Goal: Check status: Check status

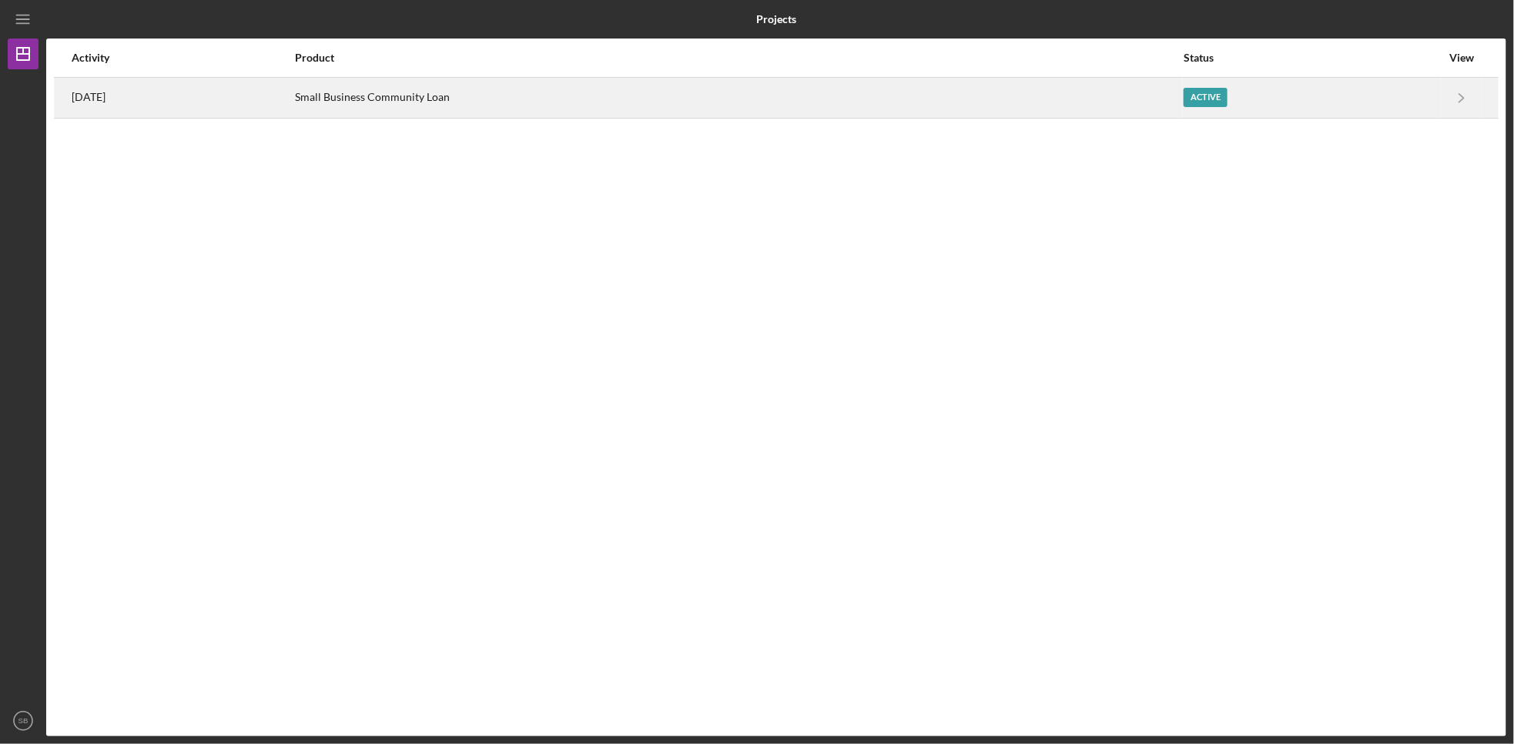
click at [1270, 92] on div "Active" at bounding box center [1311, 98] width 257 height 38
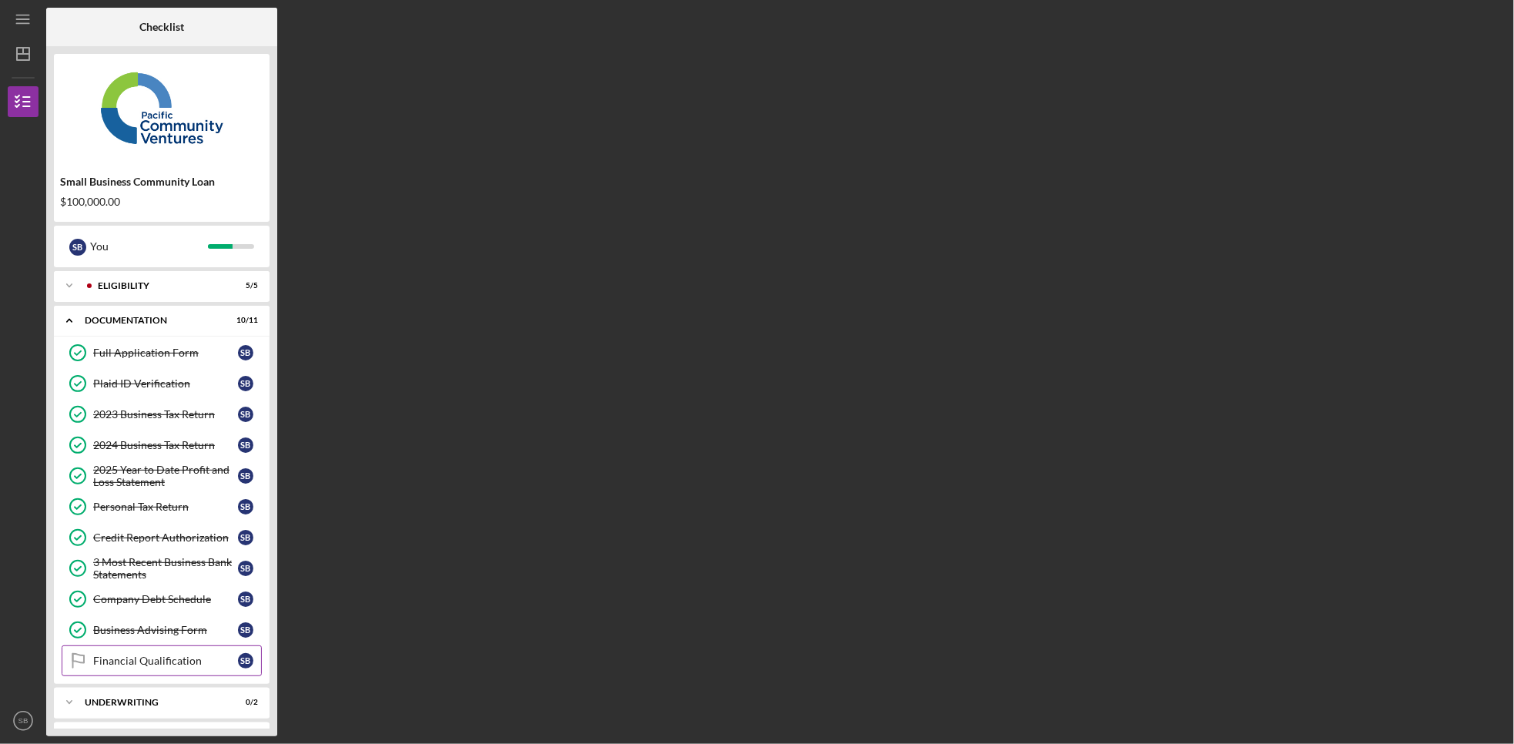
click at [176, 675] on link "Financial Qualification Financial Qualification S B" at bounding box center [162, 660] width 200 height 31
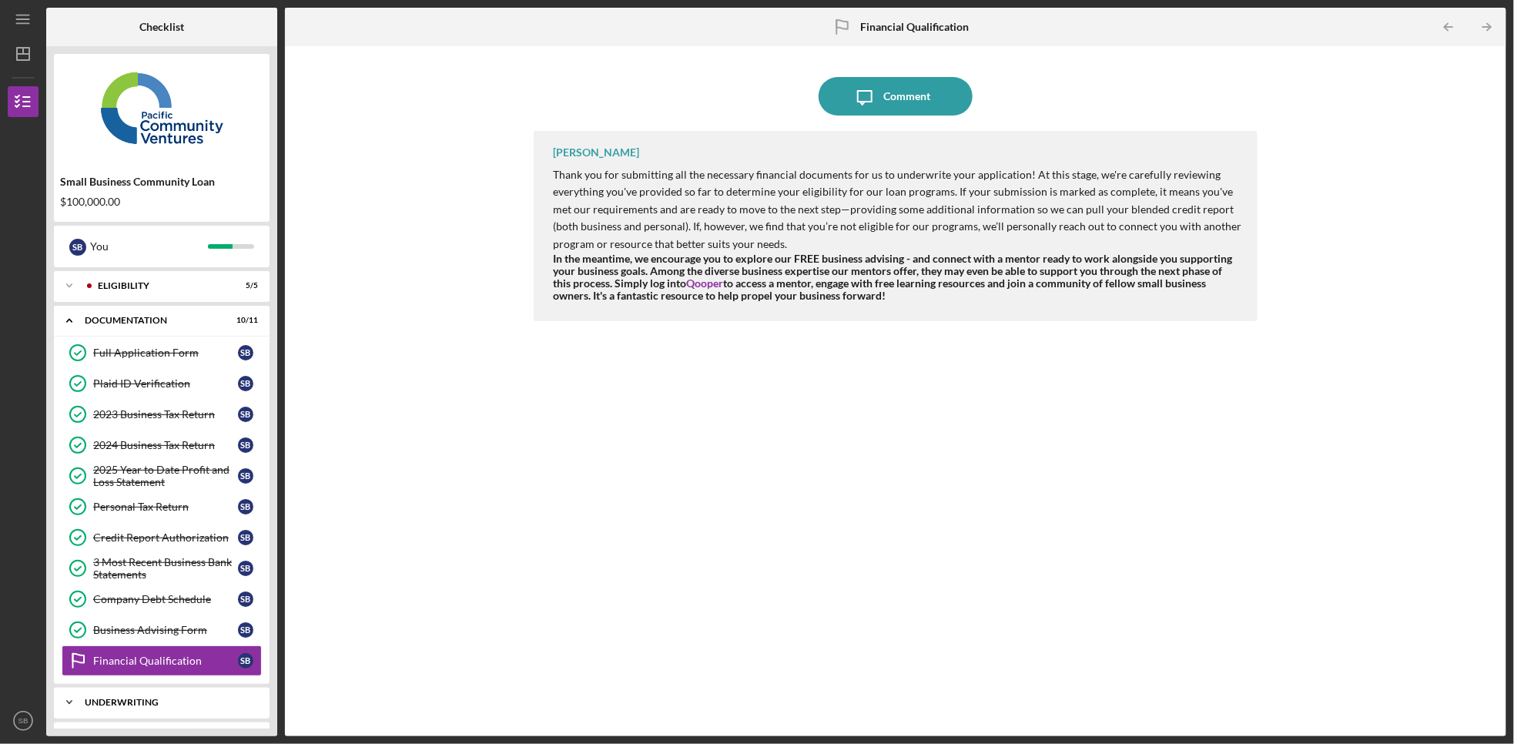
click at [222, 705] on div "Underwriting" at bounding box center [168, 702] width 166 height 9
click at [23, 25] on icon "Icon/Menu" at bounding box center [23, 19] width 35 height 35
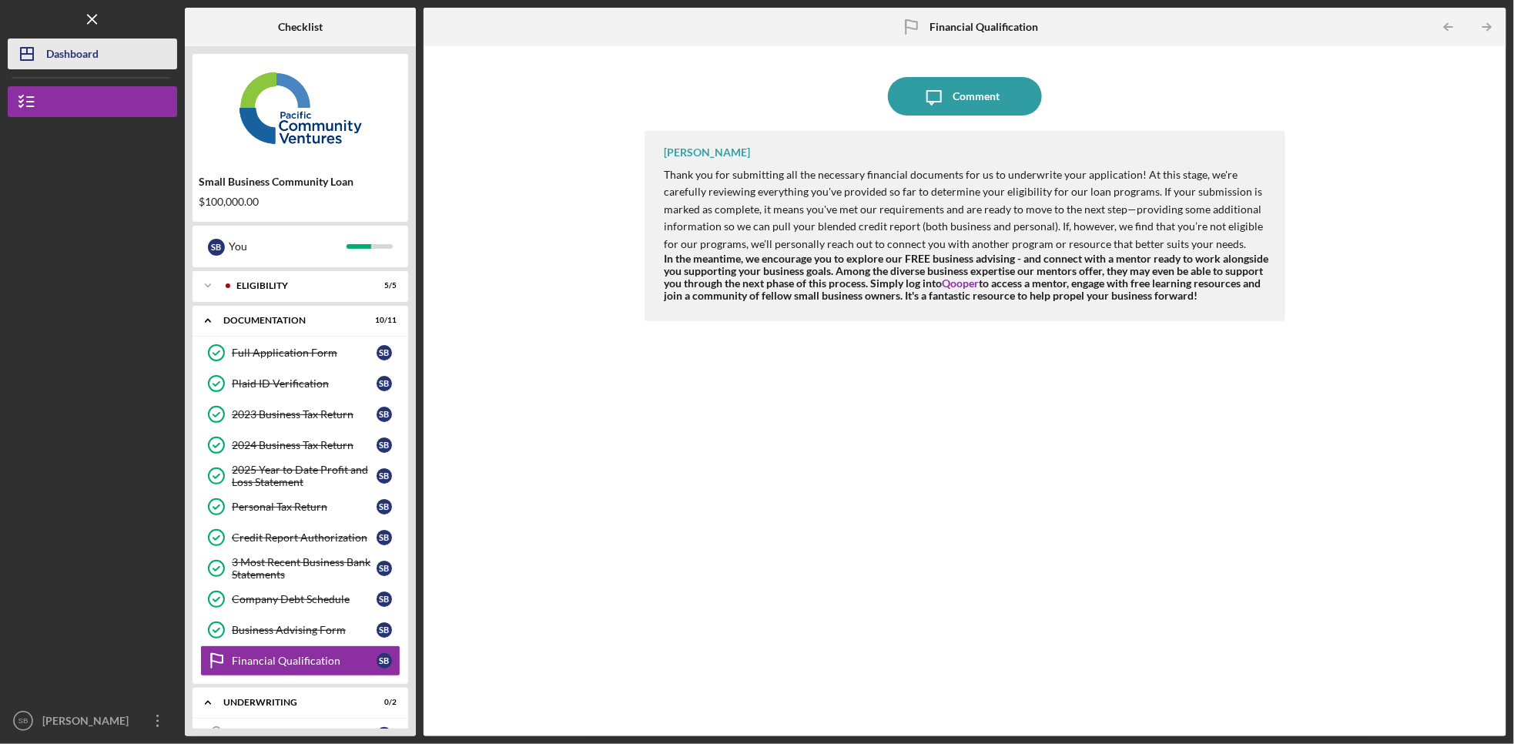
click at [28, 45] on icon "Icon/Dashboard" at bounding box center [27, 54] width 38 height 38
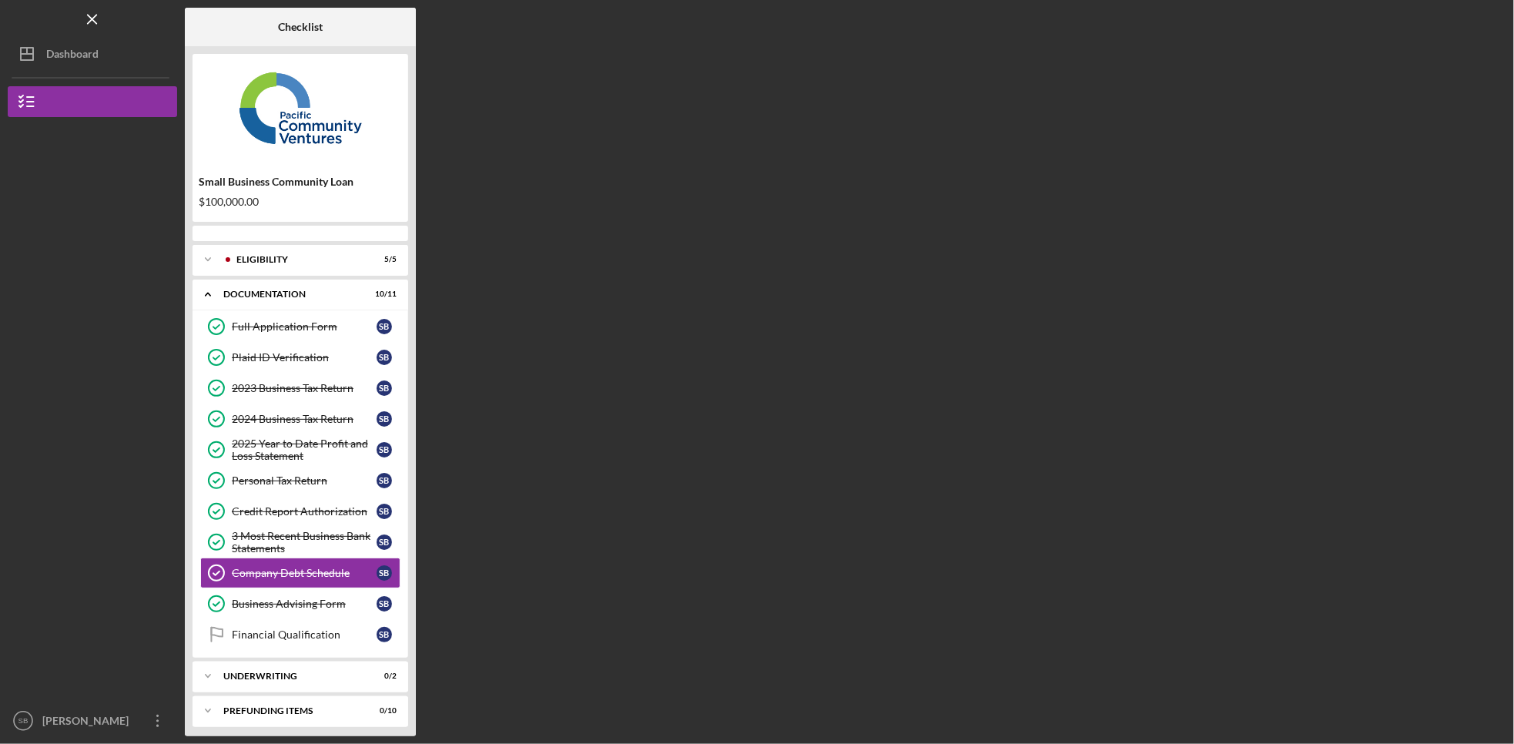
scroll to position [15, 0]
